Goal: Task Accomplishment & Management: Manage account settings

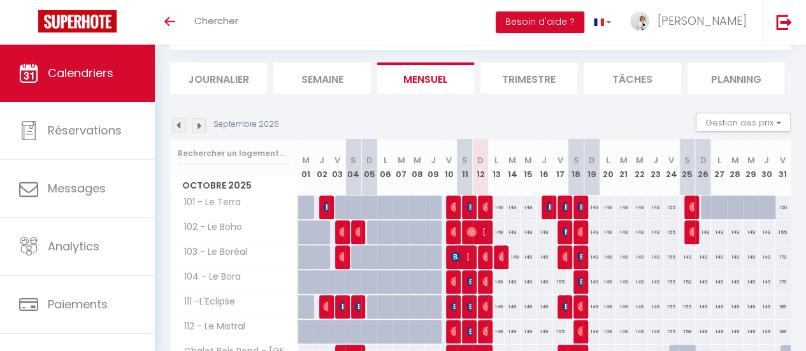
scroll to position [127, 0]
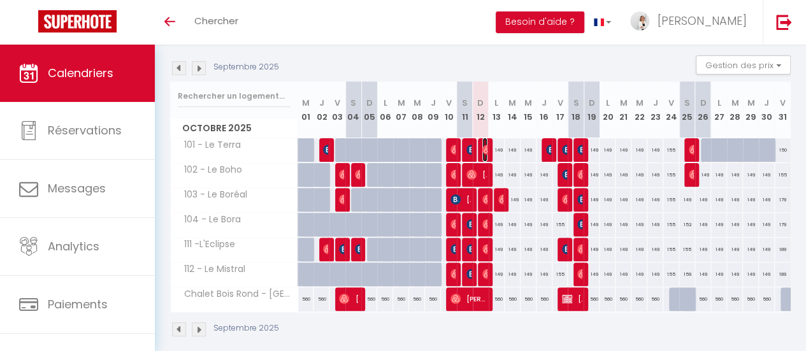
click at [482, 150] on img at bounding box center [487, 150] width 10 height 10
select select "OK"
select select "0"
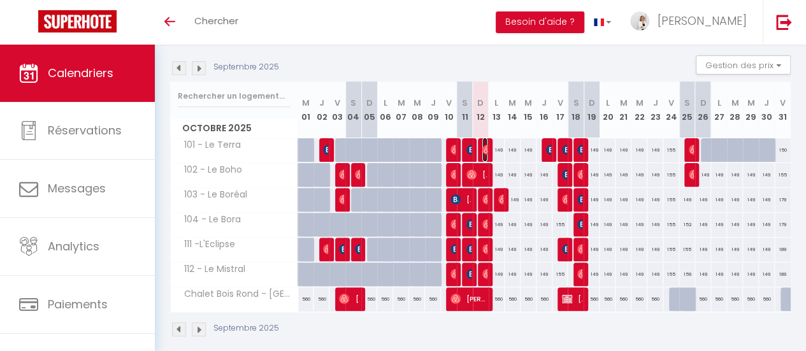
select select "1"
select select
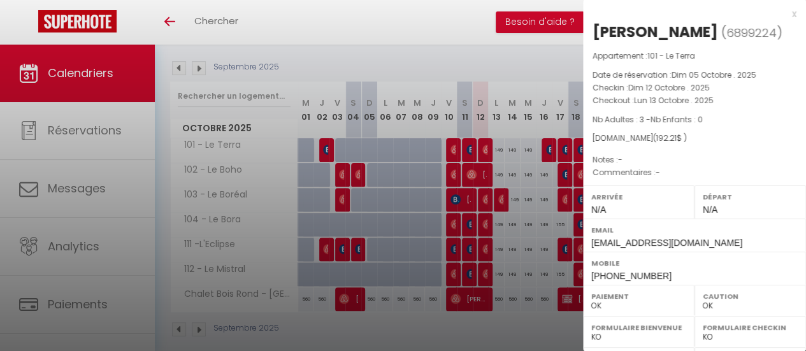
click at [468, 150] on div at bounding box center [403, 175] width 806 height 351
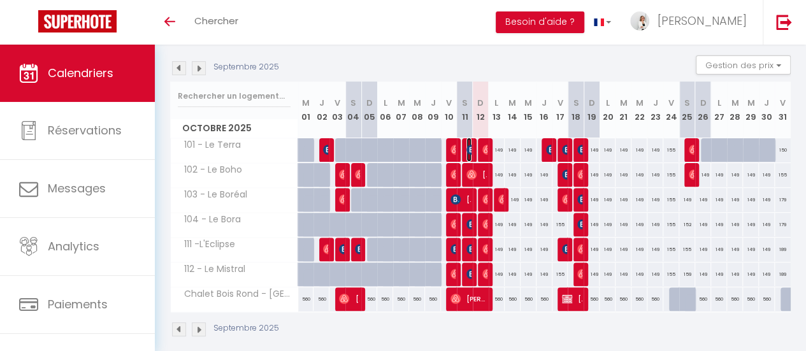
click at [468, 150] on img at bounding box center [471, 150] width 10 height 10
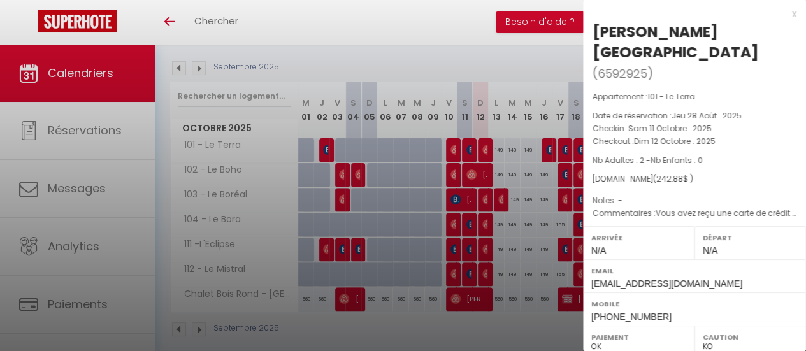
click at [781, 17] on div "x" at bounding box center [689, 13] width 213 height 15
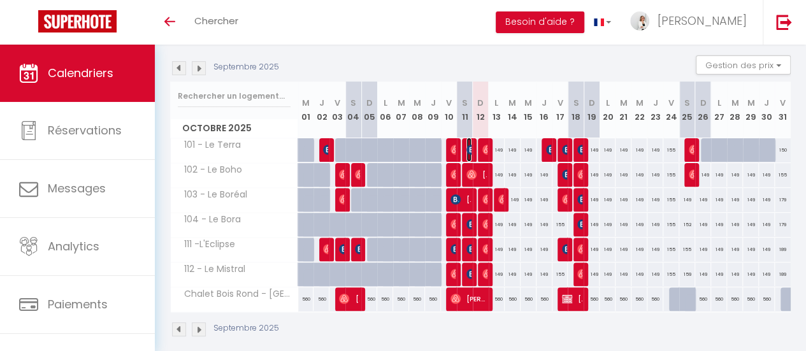
click at [466, 148] on img at bounding box center [471, 150] width 10 height 10
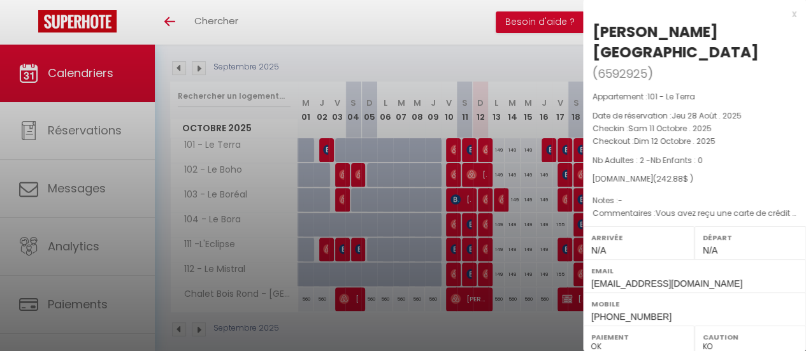
click at [781, 15] on div "x" at bounding box center [689, 13] width 213 height 15
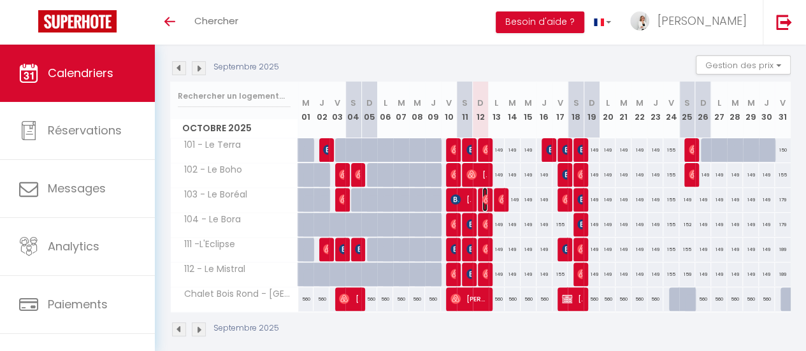
click at [482, 201] on img at bounding box center [487, 199] width 10 height 10
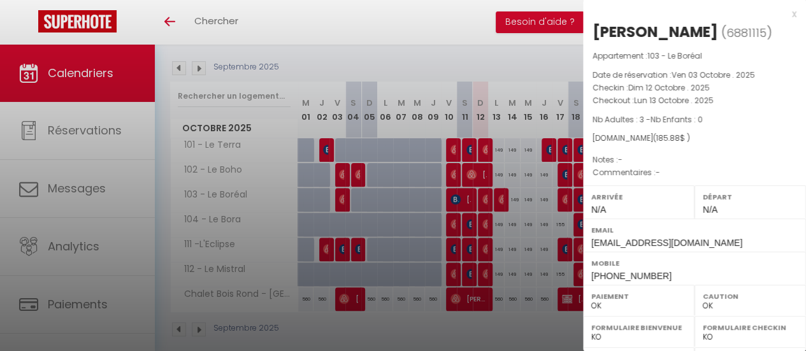
click at [468, 201] on div at bounding box center [403, 175] width 806 height 351
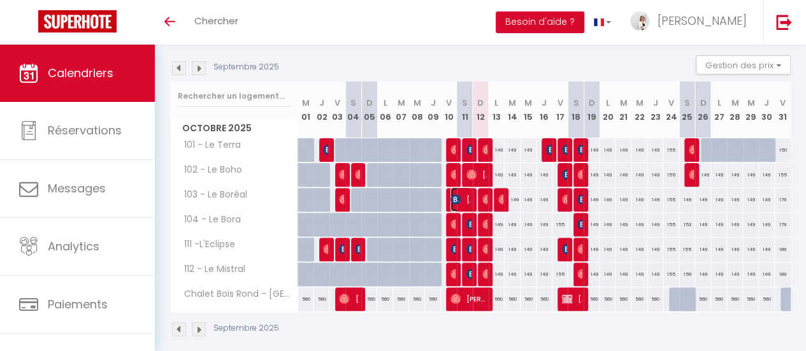
click at [462, 201] on span "[PERSON_NAME]" at bounding box center [460, 199] width 20 height 24
select select "KO"
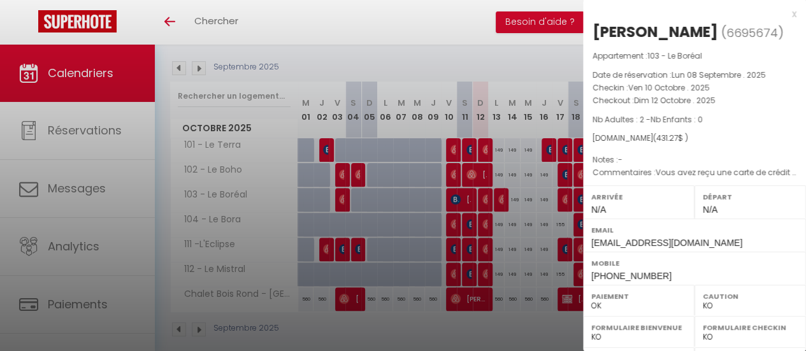
click at [785, 16] on div "x" at bounding box center [689, 13] width 213 height 15
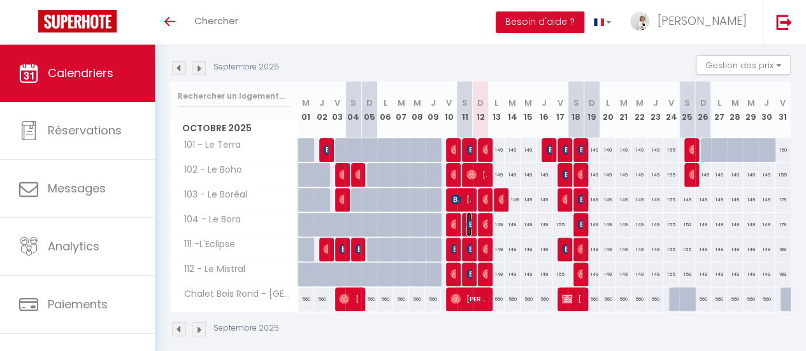
click at [468, 225] on img at bounding box center [471, 224] width 10 height 10
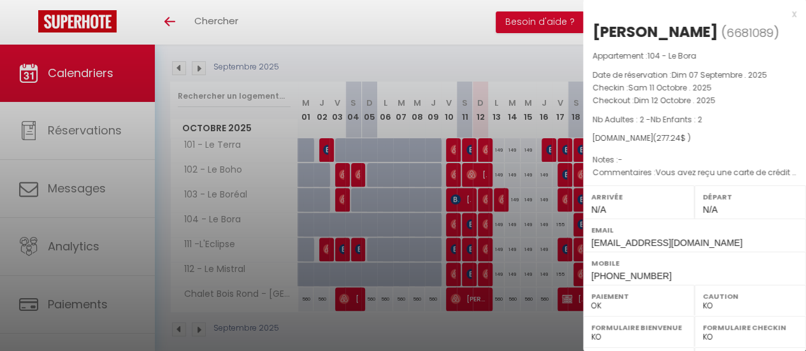
drag, startPoint x: 782, startPoint y: 10, endPoint x: 783, endPoint y: 19, distance: 9.0
click at [781, 11] on div "x" at bounding box center [689, 13] width 213 height 15
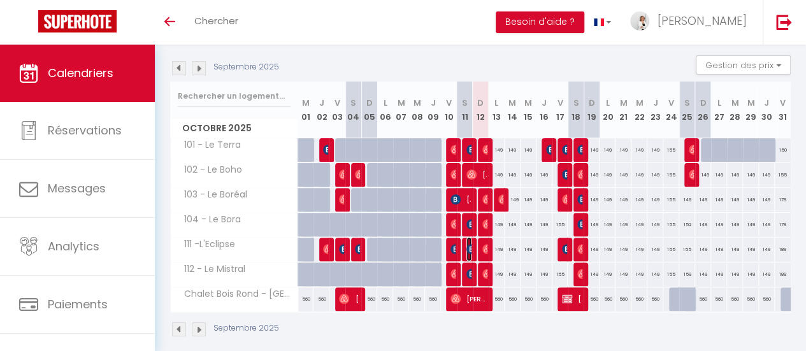
click at [466, 244] on img at bounding box center [471, 249] width 10 height 10
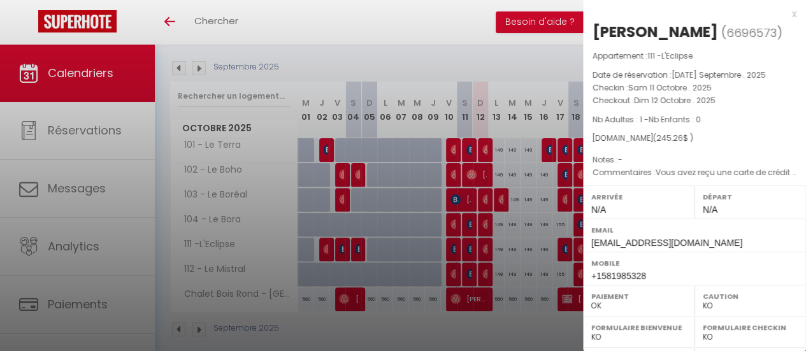
click at [789, 15] on div "x [PERSON_NAME] ( 6696573 ) Appartement : 111 -L'Eclipse Date de réservation : …" at bounding box center [694, 297] width 223 height 594
click at [782, 15] on div "x" at bounding box center [689, 13] width 213 height 15
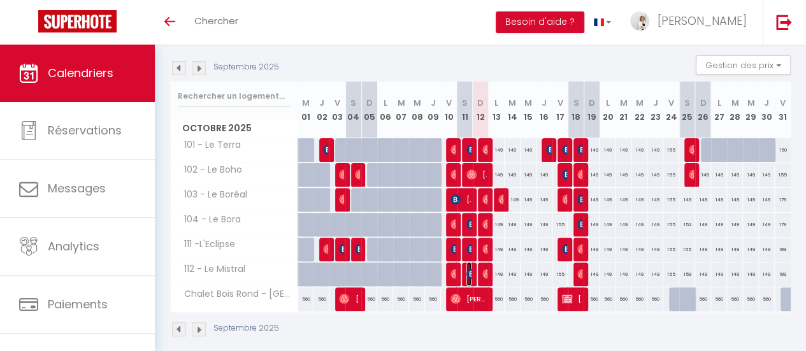
click at [466, 273] on img at bounding box center [471, 274] width 10 height 10
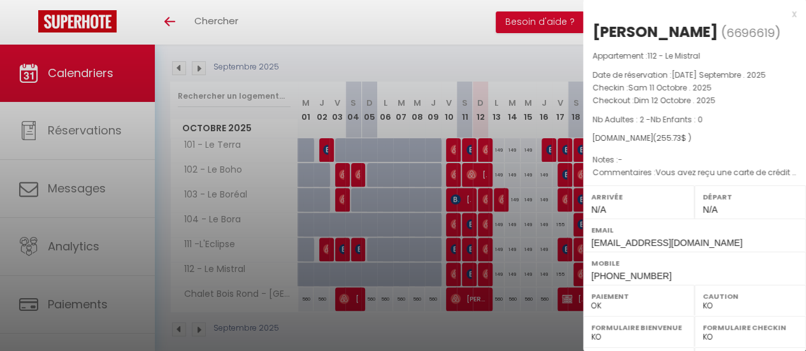
click at [786, 18] on div "x" at bounding box center [689, 13] width 213 height 15
